Goal: Task Accomplishment & Management: Use online tool/utility

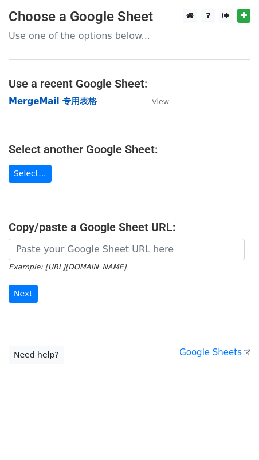
click at [72, 100] on strong "MergeMail 专用表格" at bounding box center [53, 101] width 88 height 10
click at [44, 100] on strong "MergeMail 专用表格" at bounding box center [53, 101] width 88 height 10
click at [53, 101] on strong "MergeMail 专用表格" at bounding box center [53, 101] width 88 height 10
